Goal: Task Accomplishment & Management: Manage account settings

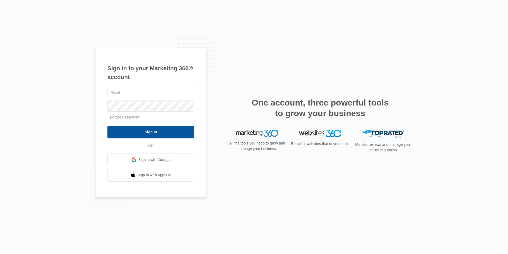
type input "hslease@vintage-corp.com"
click at [155, 133] on input "Sign In" at bounding box center [151, 132] width 87 height 13
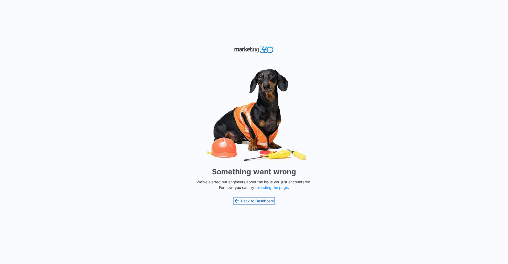
click at [257, 201] on link "Back to Dashboard" at bounding box center [254, 201] width 41 height 6
